Goal: Task Accomplishment & Management: Use online tool/utility

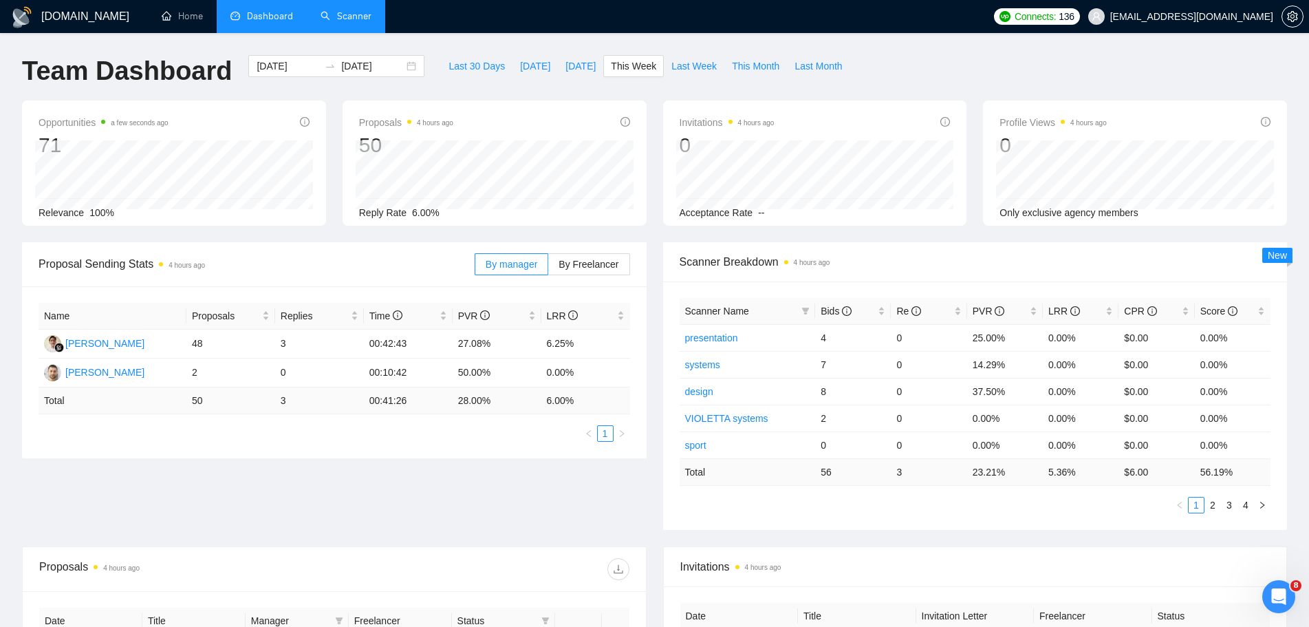
click at [345, 19] on link "Scanner" at bounding box center [345, 16] width 51 height 12
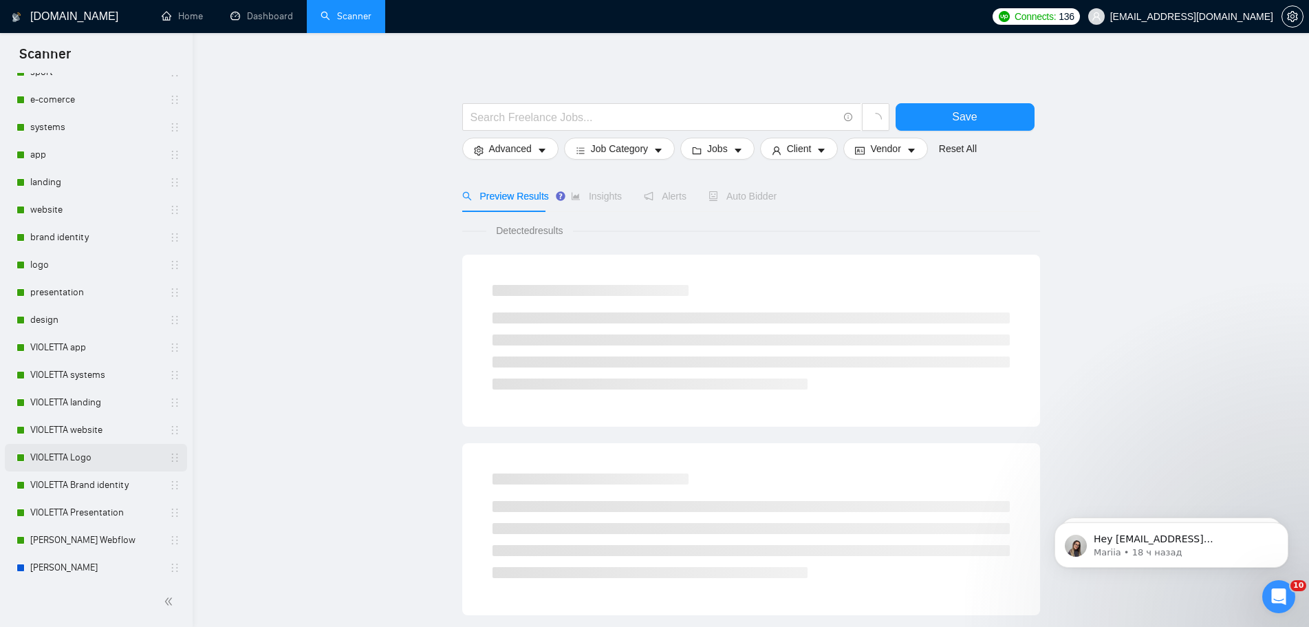
scroll to position [481, 0]
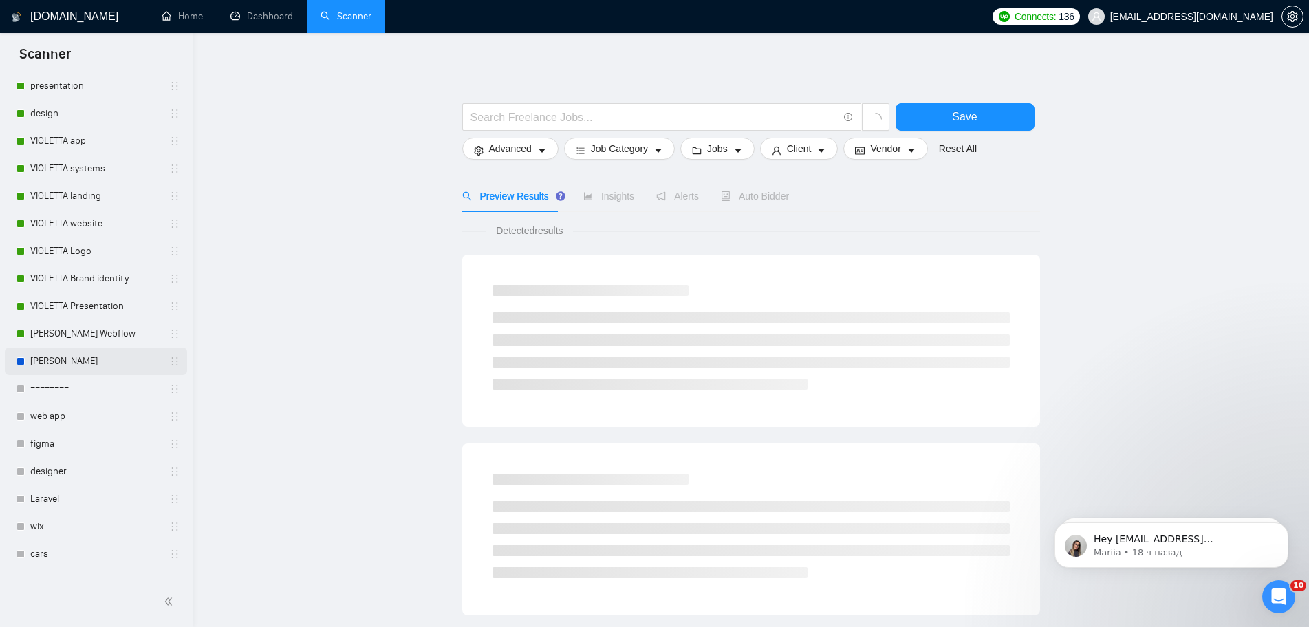
click at [72, 356] on link "[PERSON_NAME]" at bounding box center [95, 361] width 131 height 28
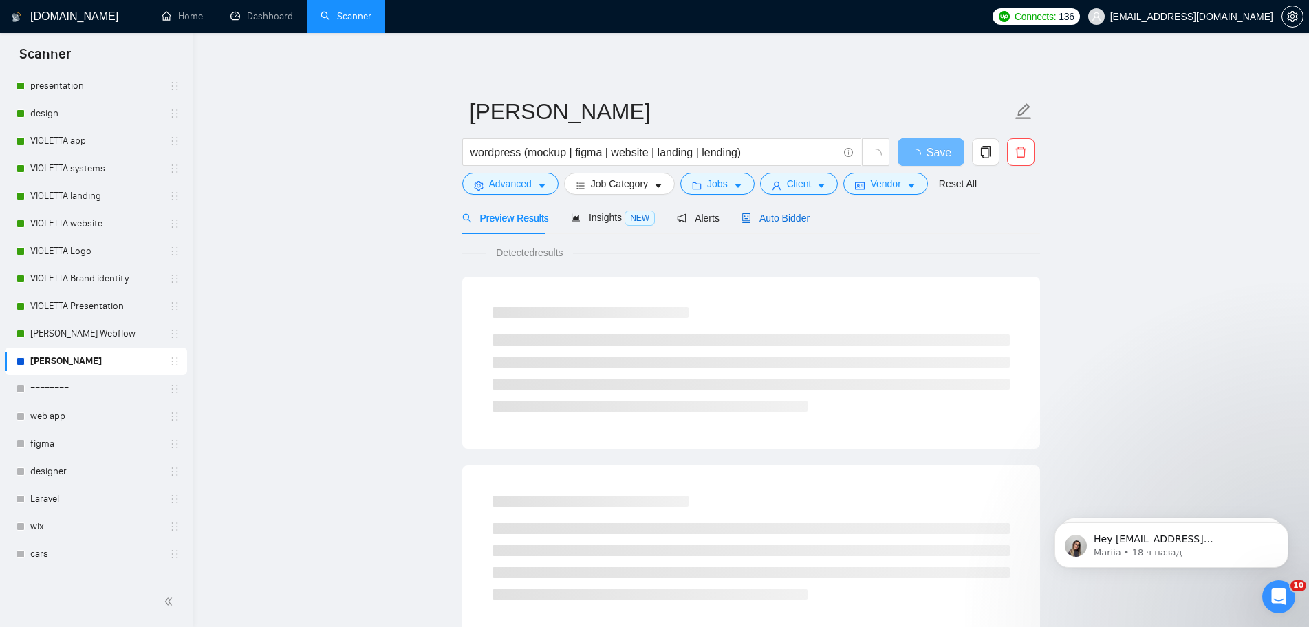
click at [790, 216] on span "Auto Bidder" at bounding box center [775, 218] width 68 height 11
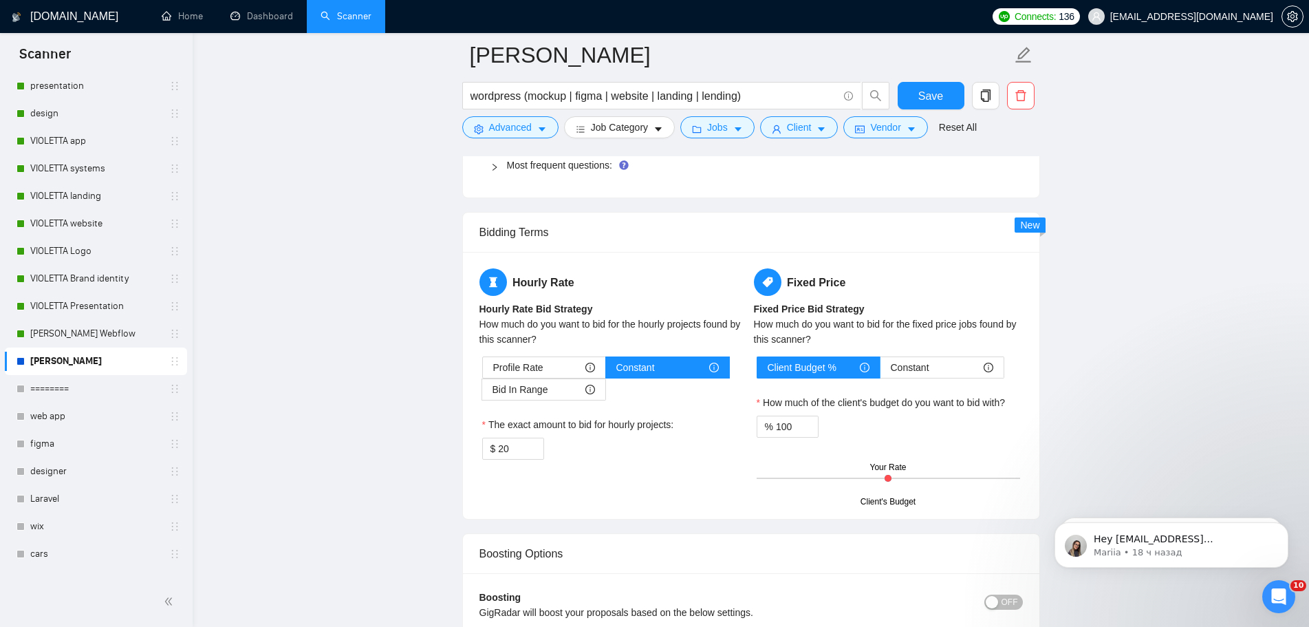
scroll to position [2476, 0]
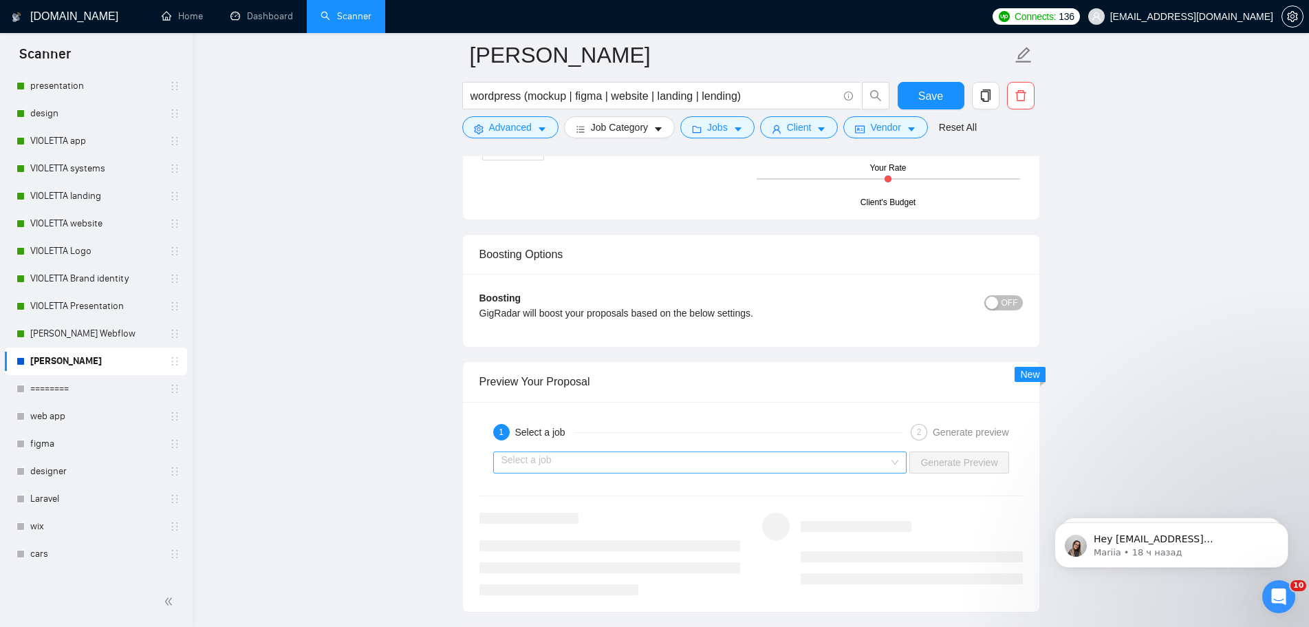
click at [878, 457] on input "search" at bounding box center [695, 462] width 388 height 21
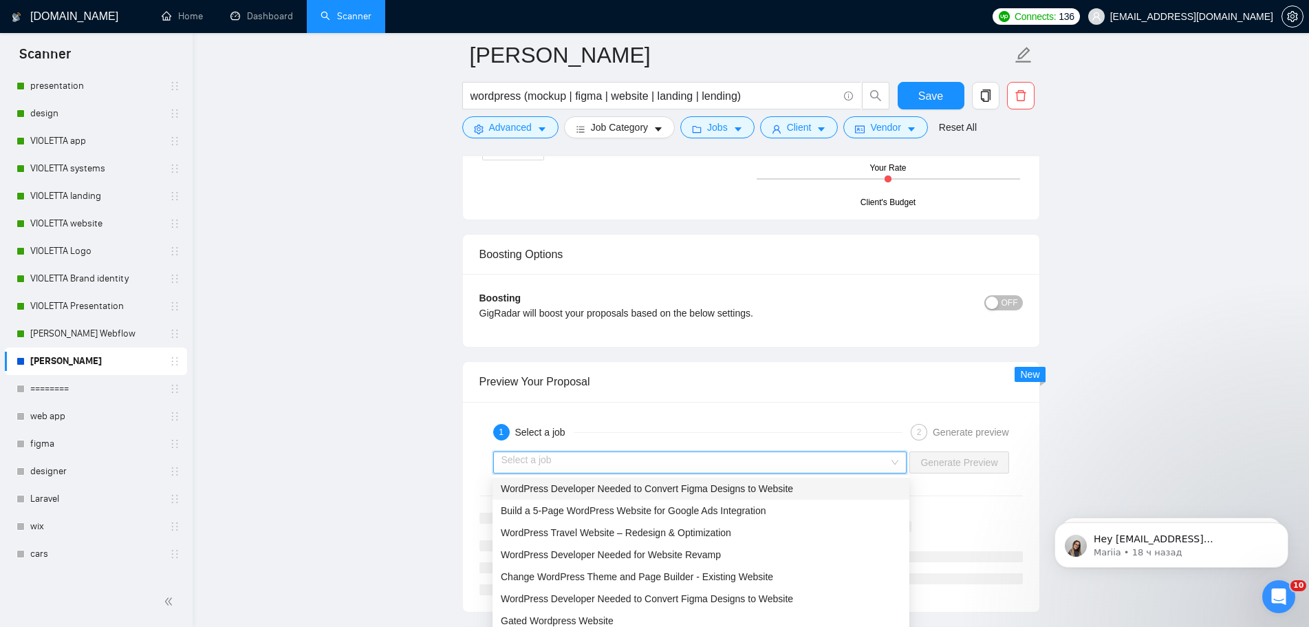
click at [800, 490] on div "WordPress Developer Needed to Convert Figma Designs to Website" at bounding box center [701, 488] width 400 height 15
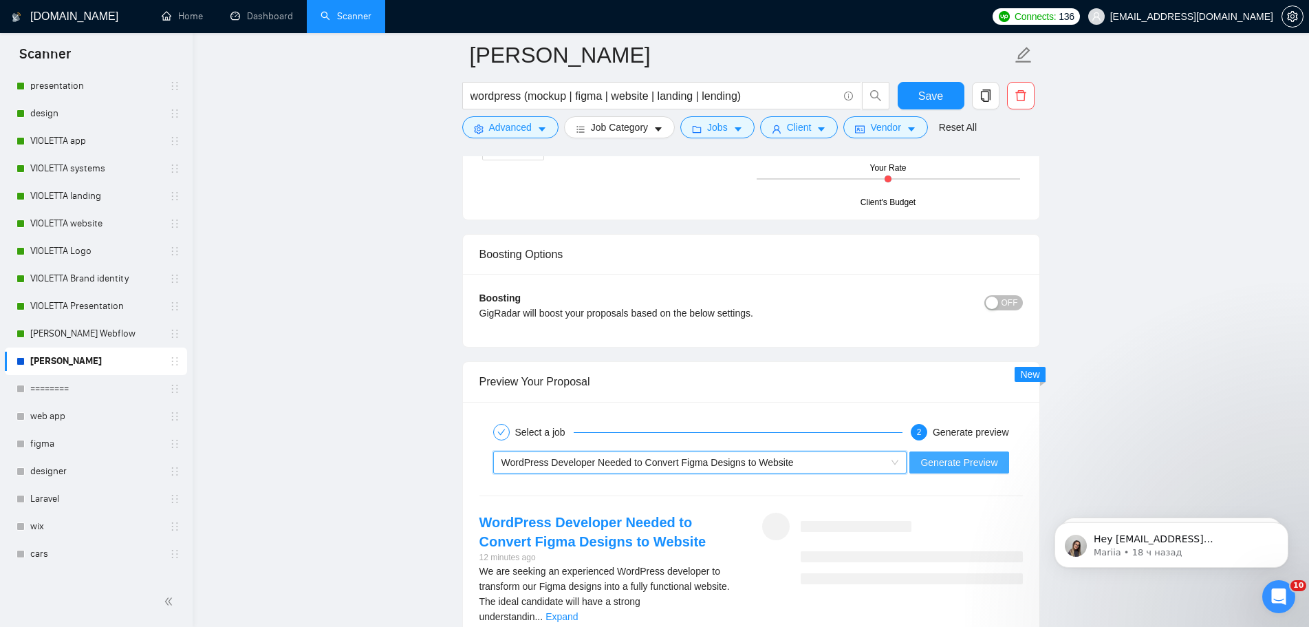
click at [961, 464] on span "Generate Preview" at bounding box center [958, 462] width 77 height 15
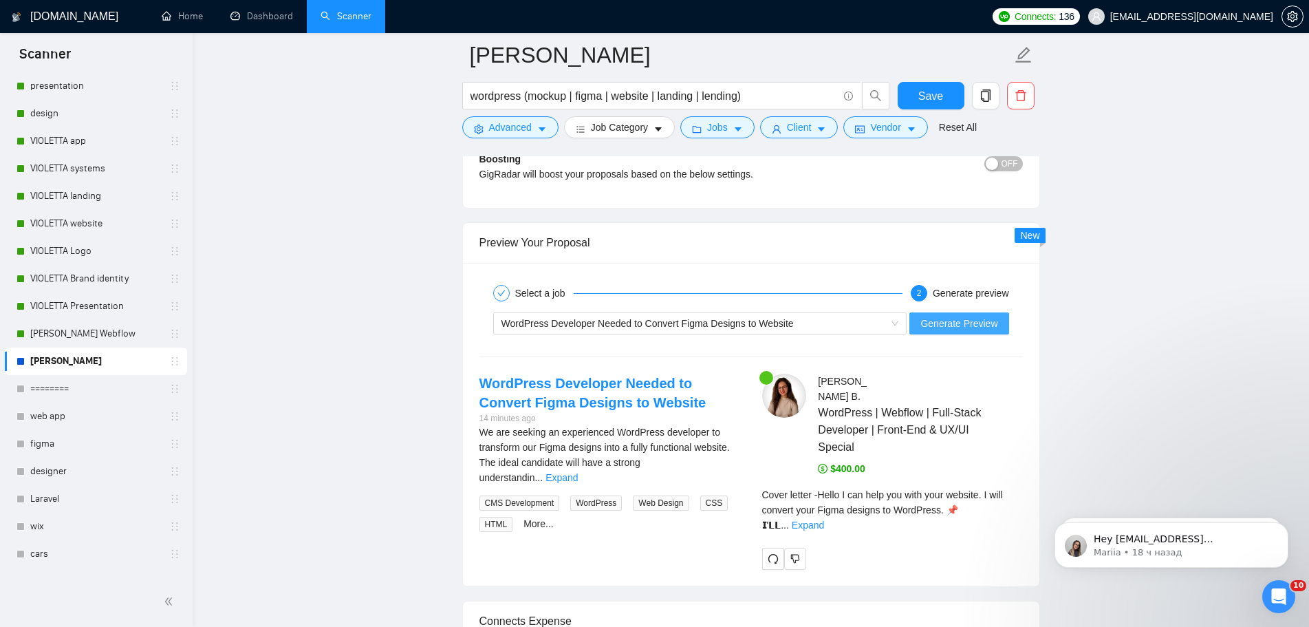
scroll to position [2751, 0]
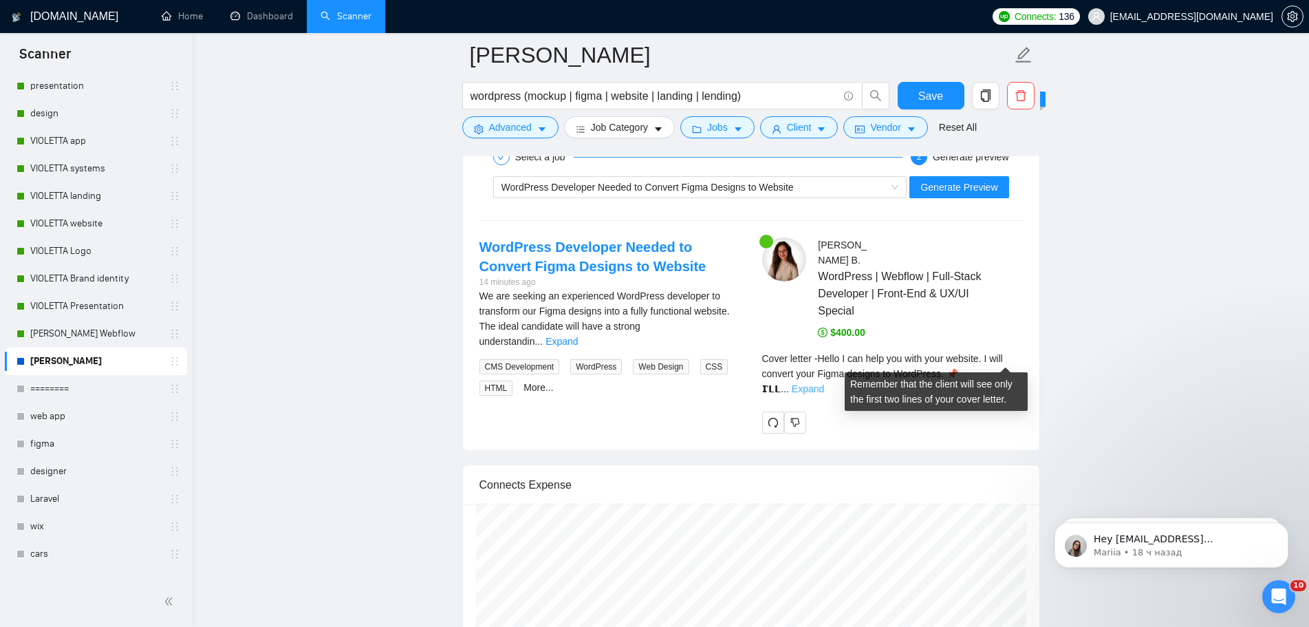
click at [824, 383] on link "Expand" at bounding box center [808, 388] width 32 height 11
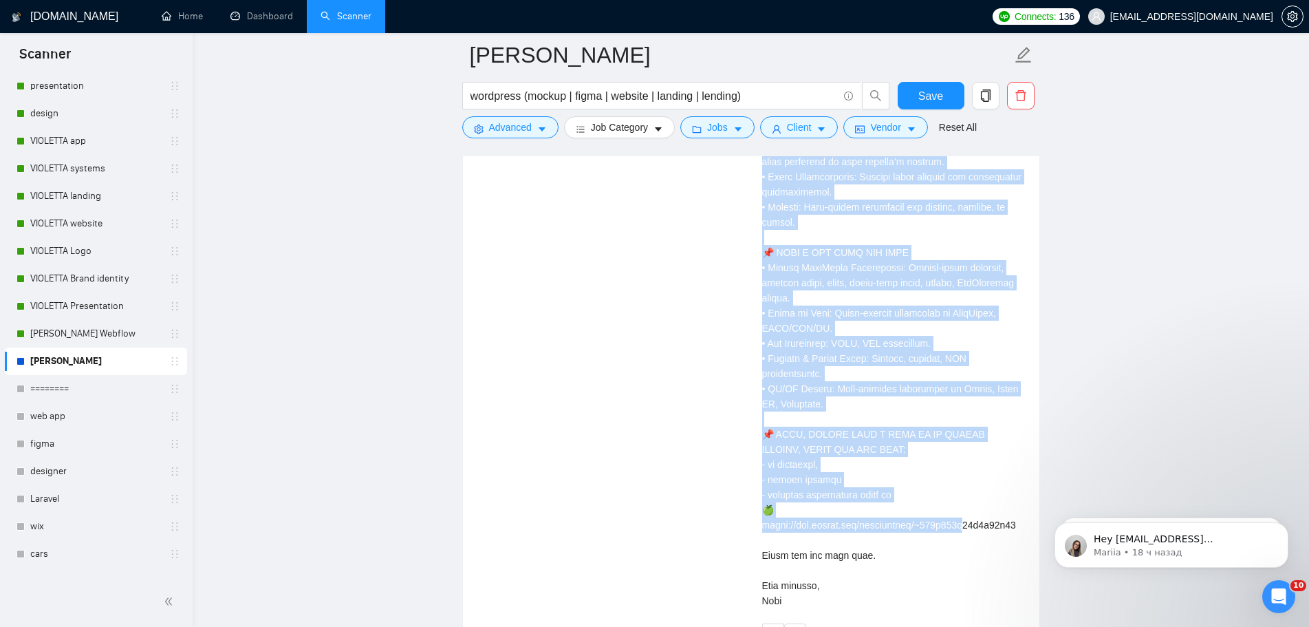
scroll to position [3370, 0]
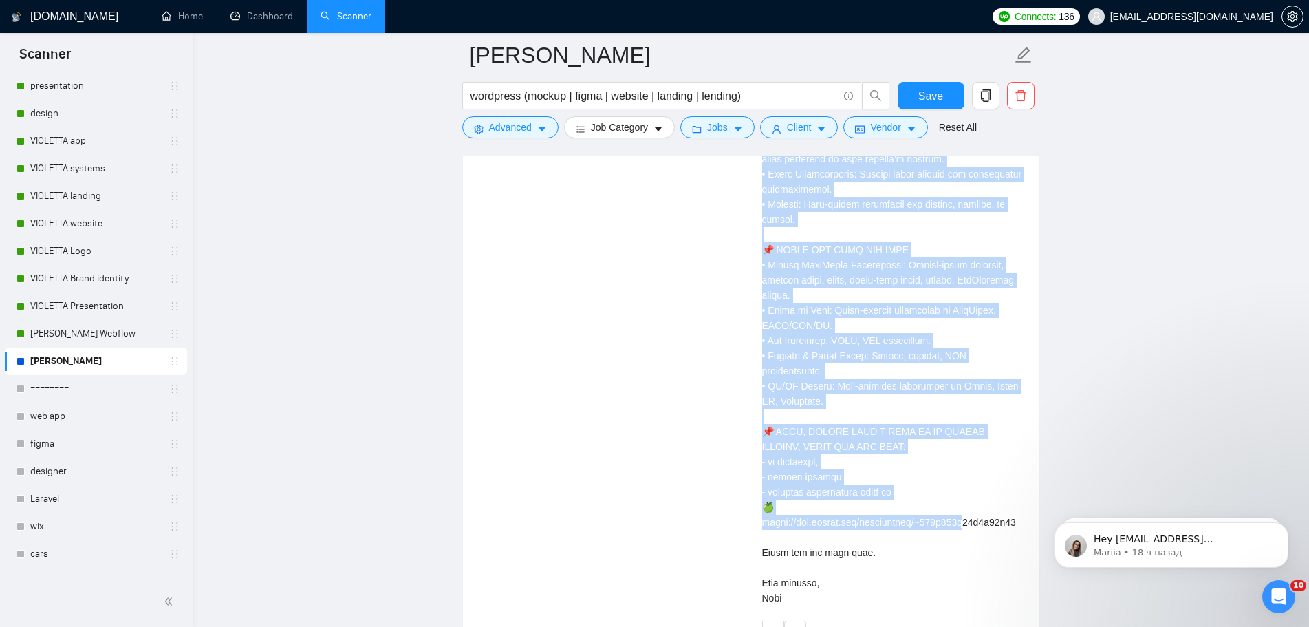
drag, startPoint x: 763, startPoint y: 231, endPoint x: 938, endPoint y: 583, distance: 392.8
click at [938, 583] on div "Cover letter" at bounding box center [892, 174] width 261 height 862
copy div "Hello I can help you with your website. I will convert your Figma designs to Wo…"
